Goal: Task Accomplishment & Management: Use online tool/utility

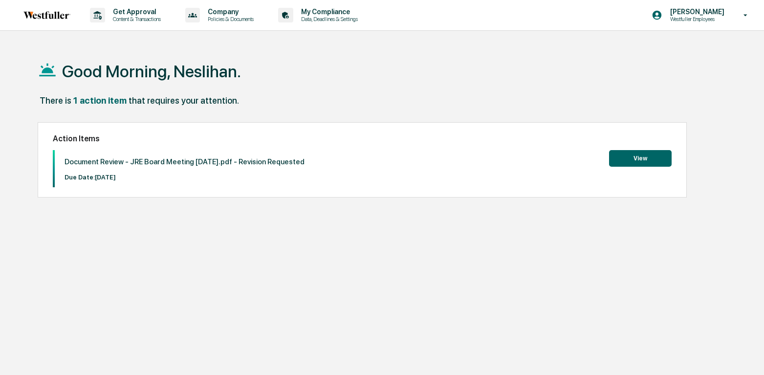
click at [653, 162] on button "View" at bounding box center [640, 158] width 63 height 17
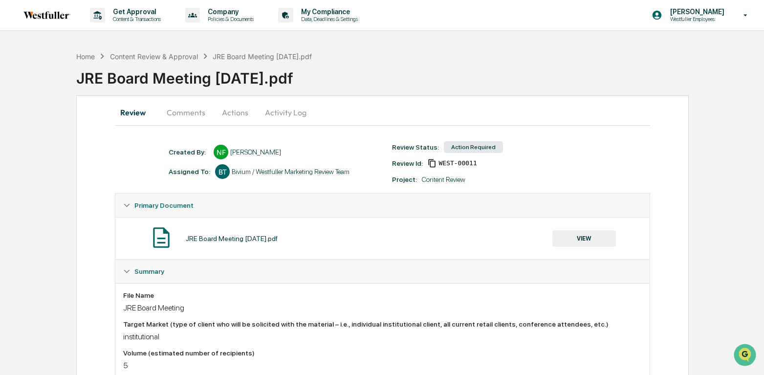
click at [192, 110] on button "Comments" at bounding box center [186, 112] width 54 height 23
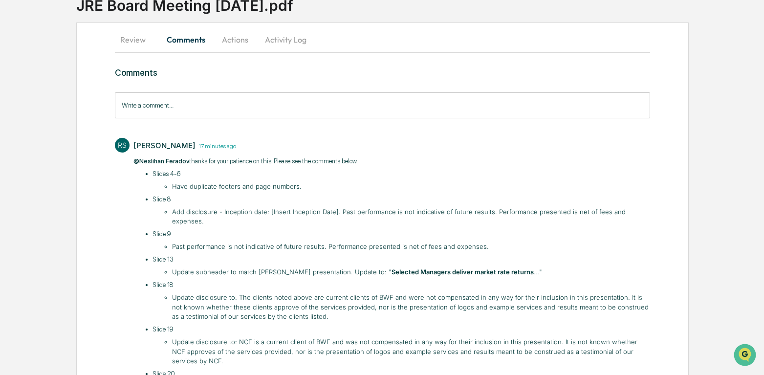
scroll to position [73, 0]
click at [434, 211] on li "Add disclosure - Inception date: [Insert Inception Date]. Past performance is n…" at bounding box center [410, 216] width 477 height 19
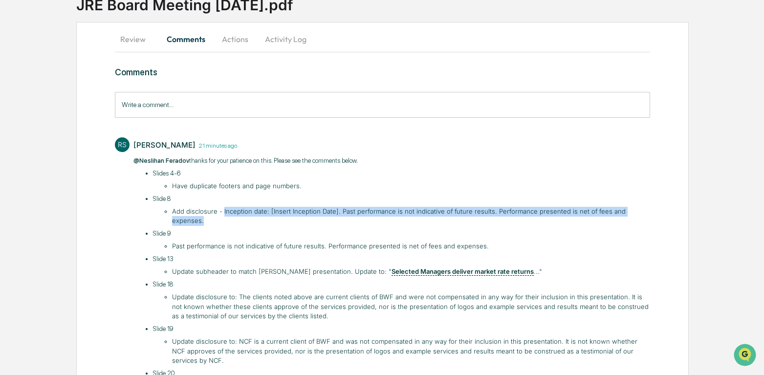
drag, startPoint x: 222, startPoint y: 212, endPoint x: 651, endPoint y: 213, distance: 429.4
click at [651, 213] on div "Review Comments Actions Activity Log Comments Write a comment... Write a commen…" at bounding box center [382, 288] width 612 height 532
copy li "Inception date: [Insert Inception Date]. Past performance is not indicative of …"
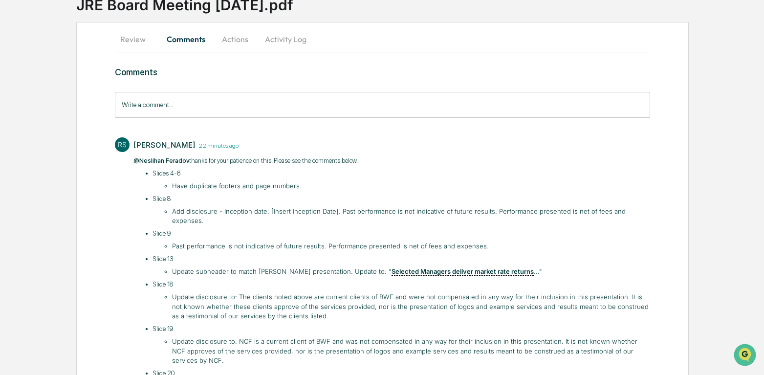
click at [277, 241] on li "Past performance is not indicative of future results. Performance presented is …" at bounding box center [410, 246] width 477 height 10
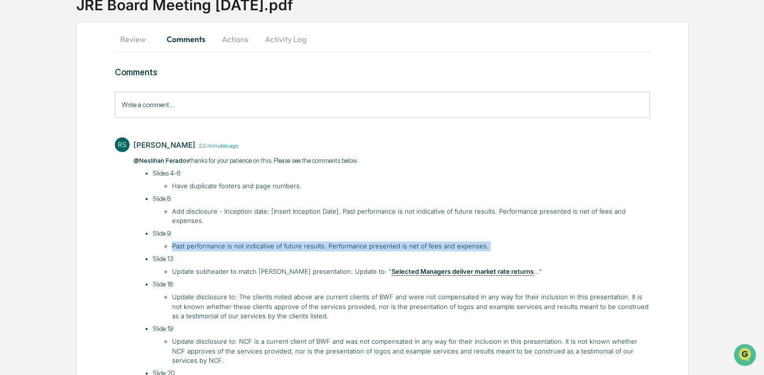
click at [277, 241] on li "Past performance is not indicative of future results. Performance presented is …" at bounding box center [410, 246] width 477 height 10
copy ul "Past performance is not indicative of future results. Performance presented is …"
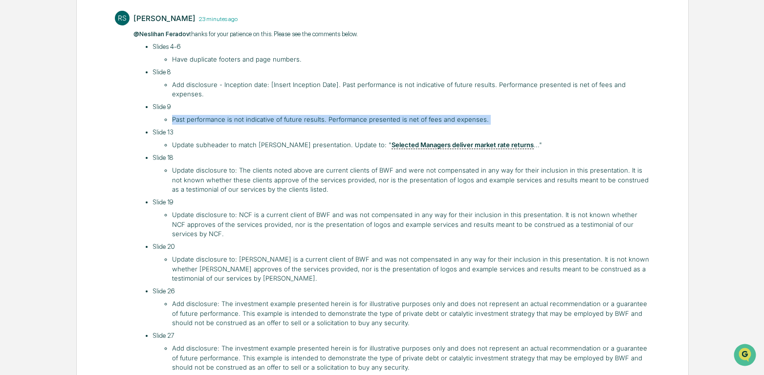
scroll to position [200, 0]
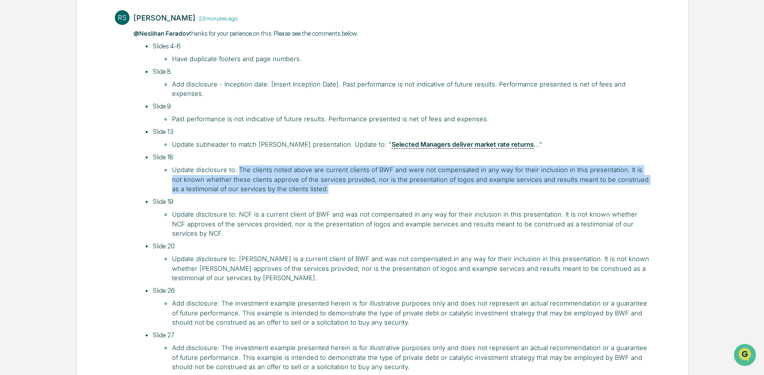
drag, startPoint x: 236, startPoint y: 159, endPoint x: 315, endPoint y: 182, distance: 81.9
click at [315, 182] on li "Update disclosure to: The clients noted above are current clients of BWF and we…" at bounding box center [410, 179] width 477 height 29
copy li "The clients noted above are current clients of BWF and were not compensated in …"
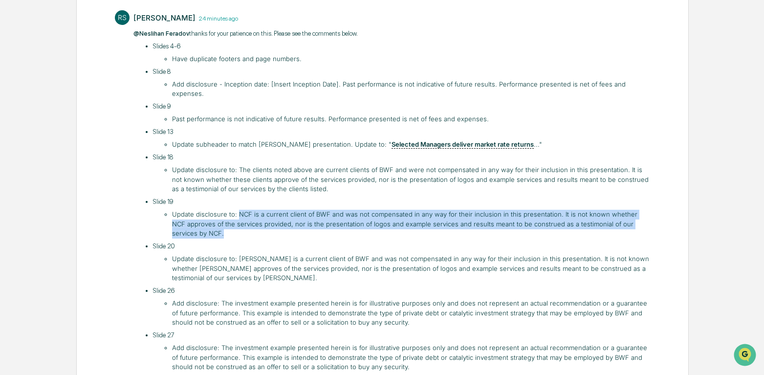
drag, startPoint x: 237, startPoint y: 204, endPoint x: 251, endPoint y: 221, distance: 21.9
click at [251, 221] on li "Update disclosure to: NCF is a current client of BWF and was not compensated in…" at bounding box center [410, 224] width 477 height 29
copy li "NCF is a current client of BWF and was not compensated in any way for their inc…"
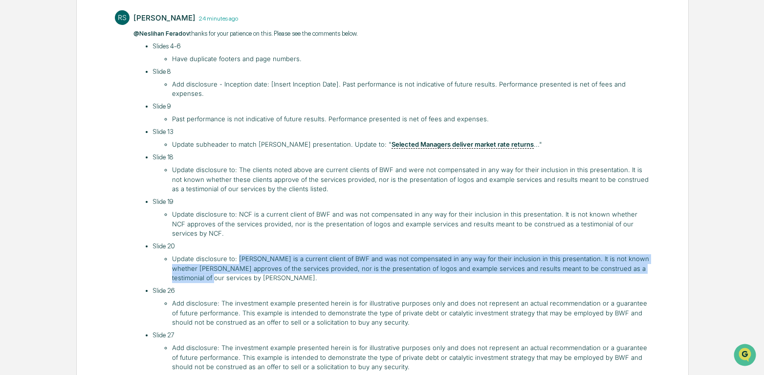
drag, startPoint x: 237, startPoint y: 251, endPoint x: 241, endPoint y: 267, distance: 16.6
click at [241, 267] on li "Update disclosure to: [PERSON_NAME] is a current client of BWF and was not comp…" at bounding box center [410, 268] width 477 height 29
copy li "[PERSON_NAME] is a current client of BWF and was not compensated in any way for…"
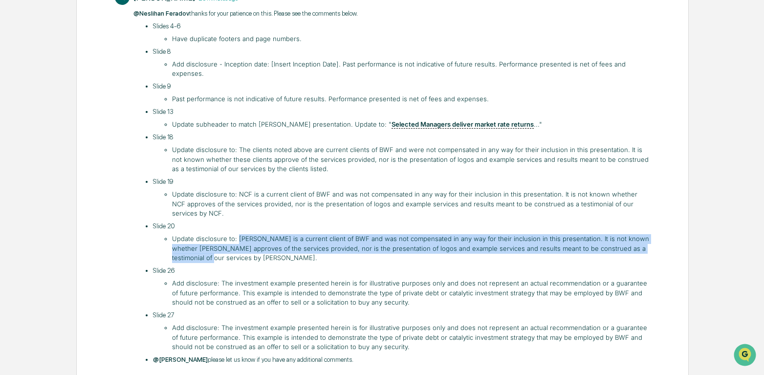
scroll to position [243, 0]
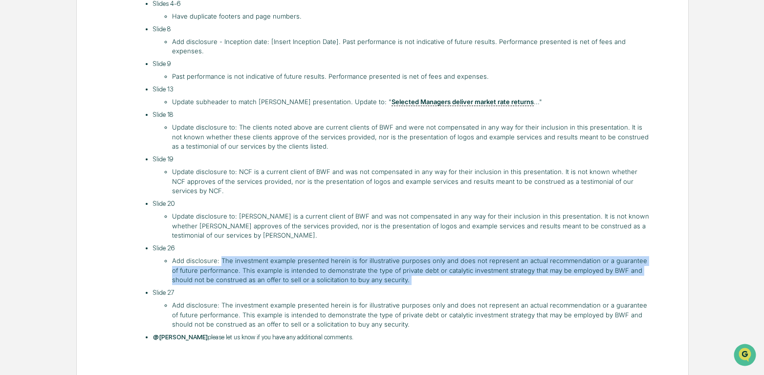
drag, startPoint x: 220, startPoint y: 252, endPoint x: 381, endPoint y: 274, distance: 162.6
click at [386, 277] on ul "Slides 4-6 Have duplicate footers and page numbers. Slide 8 Add disclosure - In…" at bounding box center [396, 170] width 507 height 343
copy ul "The investment example presented herein is for illustrative purposes only and d…"
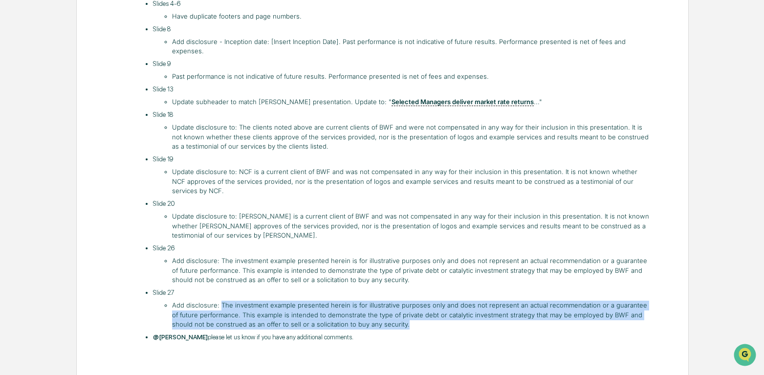
drag, startPoint x: 220, startPoint y: 295, endPoint x: 388, endPoint y: 312, distance: 169.4
click at [388, 312] on li "Add disclosure: The investment example presented herein is for illustrative pur…" at bounding box center [410, 314] width 477 height 29
copy li "The investment example presented herein is for illustrative purposes only and d…"
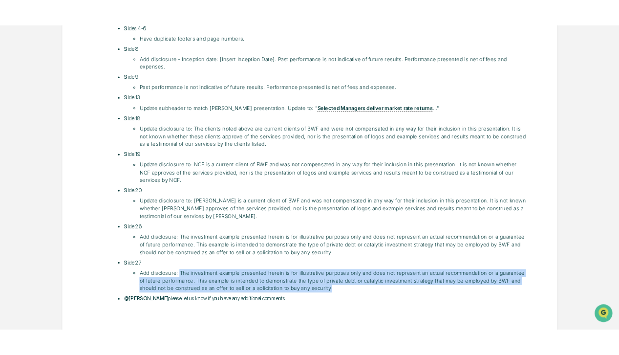
scroll to position [0, 0]
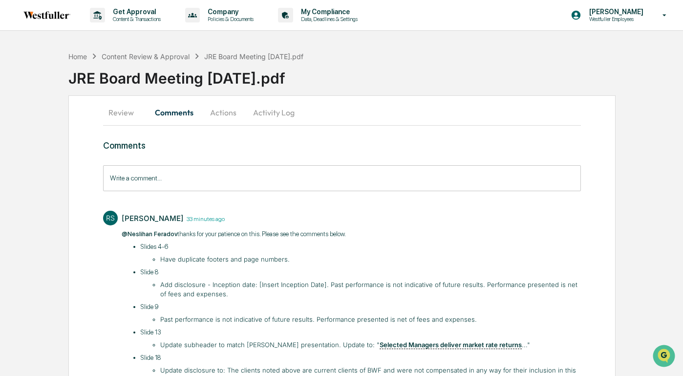
click at [232, 112] on button "Actions" at bounding box center [223, 112] width 44 height 23
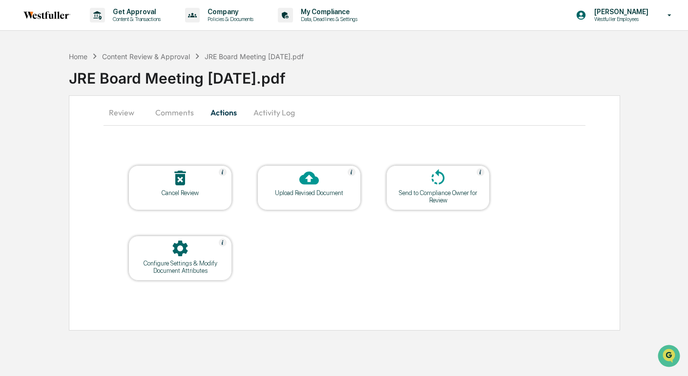
click at [311, 180] on icon at bounding box center [309, 177] width 20 height 13
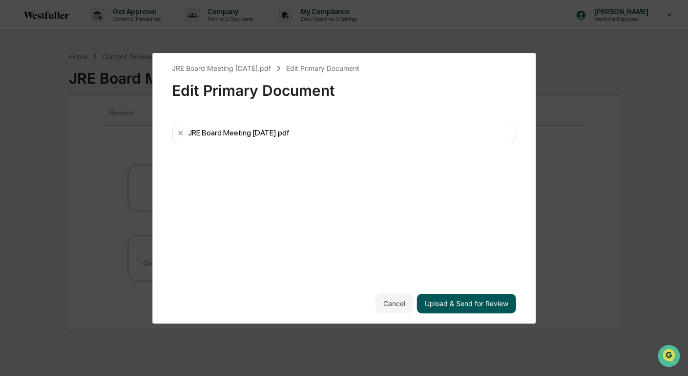
click at [449, 301] on button "Upload & Send for Review" at bounding box center [466, 304] width 99 height 20
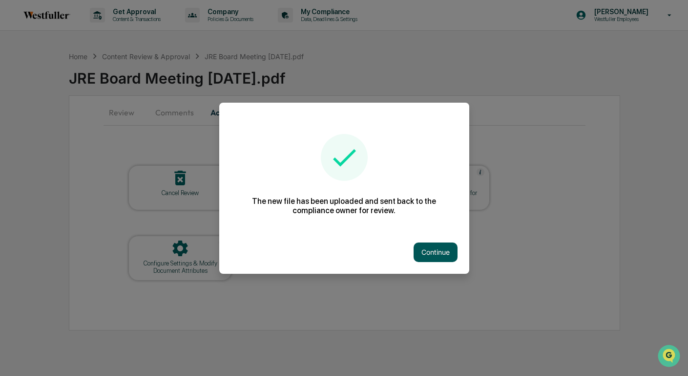
click at [427, 251] on button "Continue" at bounding box center [436, 252] width 44 height 20
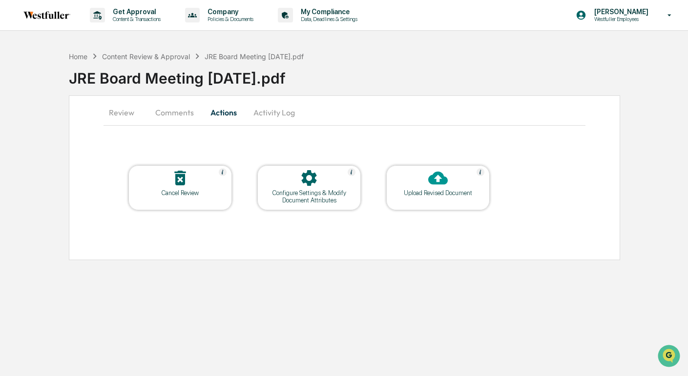
click at [177, 116] on button "Comments" at bounding box center [175, 112] width 54 height 23
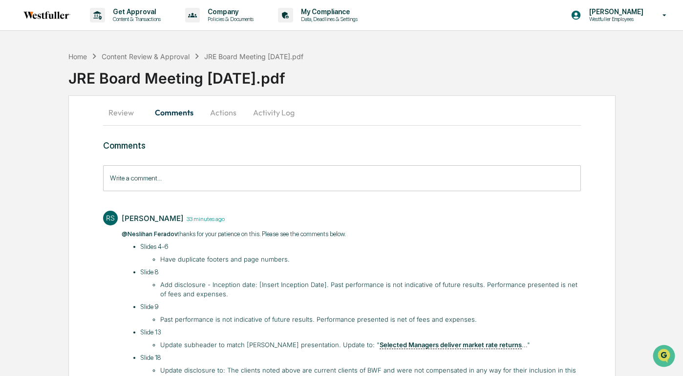
click at [185, 174] on input "Write a comment..." at bounding box center [342, 178] width 478 height 26
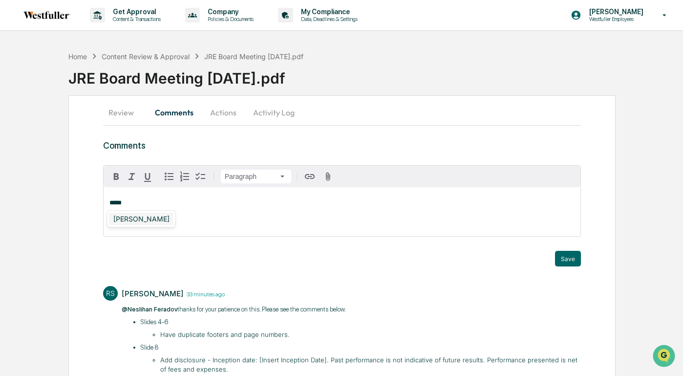
click at [147, 214] on div "[PERSON_NAME]" at bounding box center [141, 219] width 64 height 12
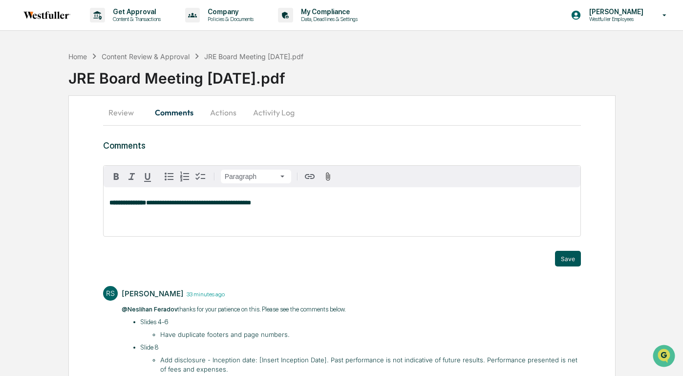
click at [574, 264] on button "Save" at bounding box center [568, 259] width 26 height 16
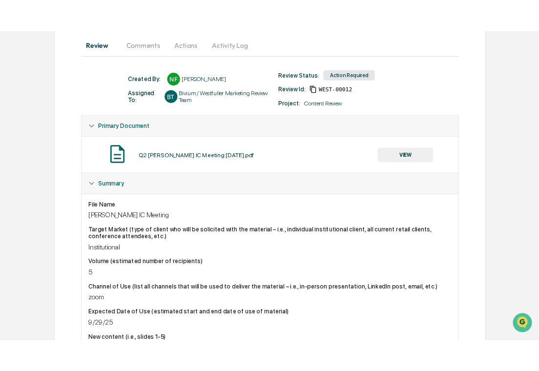
scroll to position [98, 0]
